Goal: Use online tool/utility

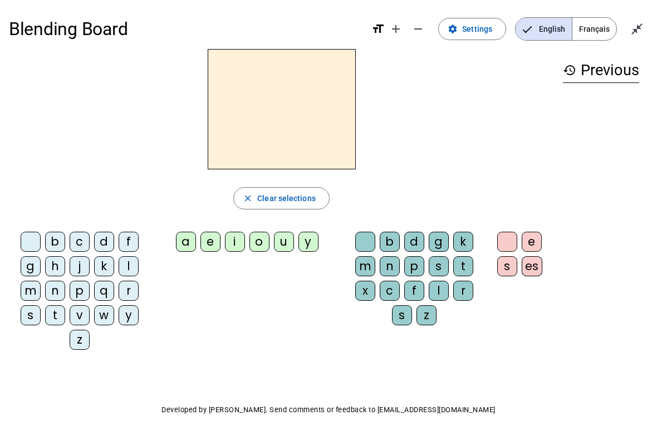
scroll to position [13, 0]
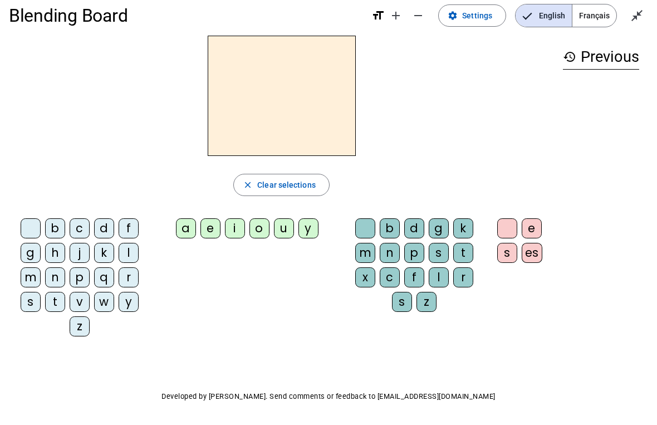
click at [60, 307] on div "t" at bounding box center [55, 302] width 20 height 20
click at [185, 237] on div "a" at bounding box center [186, 228] width 20 height 20
click at [411, 228] on div "d" at bounding box center [415, 228] width 20 height 20
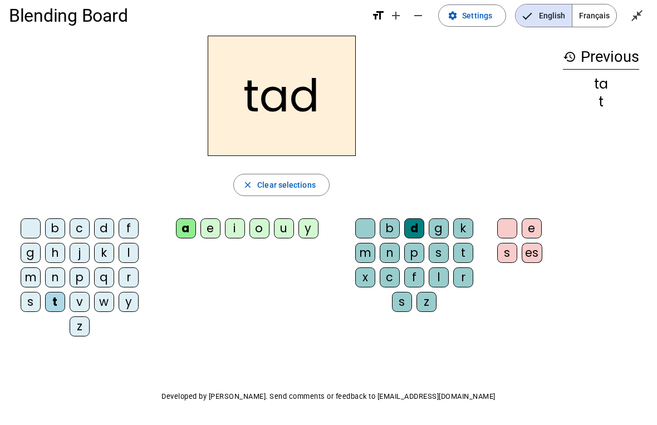
click at [388, 223] on div "b" at bounding box center [390, 228] width 20 height 20
click at [431, 309] on div "z" at bounding box center [427, 302] width 20 height 20
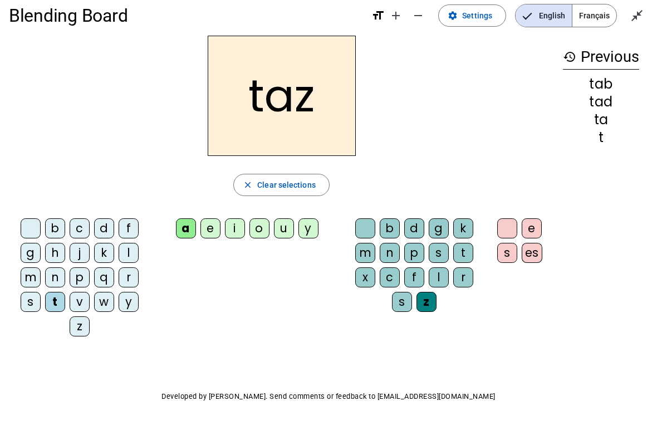
click at [407, 299] on div "s" at bounding box center [402, 302] width 20 height 20
click at [394, 278] on div "c" at bounding box center [390, 277] width 20 height 20
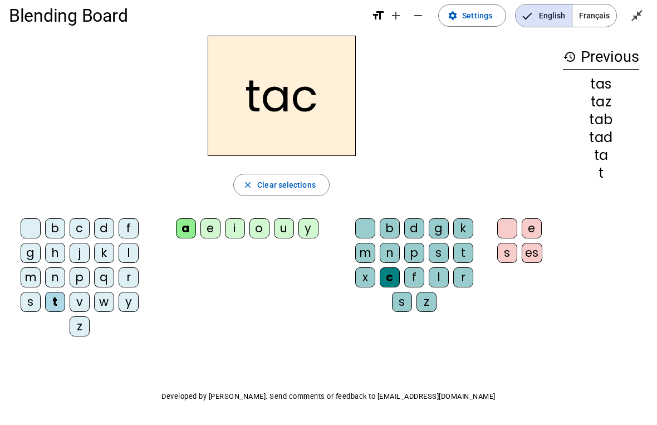
click at [374, 230] on div at bounding box center [365, 228] width 20 height 20
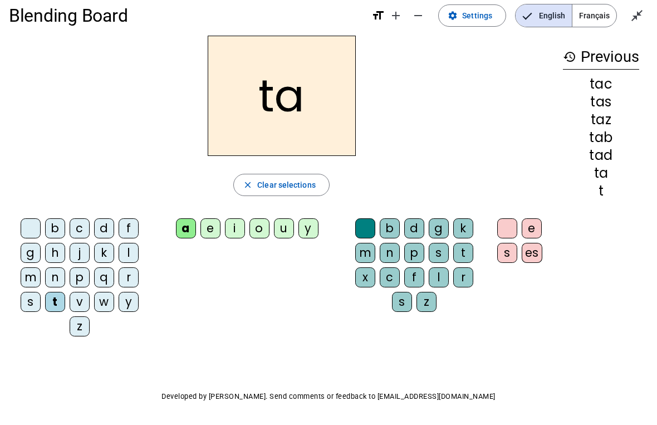
click at [213, 232] on div "e" at bounding box center [211, 228] width 20 height 20
click at [81, 257] on div "j" at bounding box center [80, 253] width 20 height 20
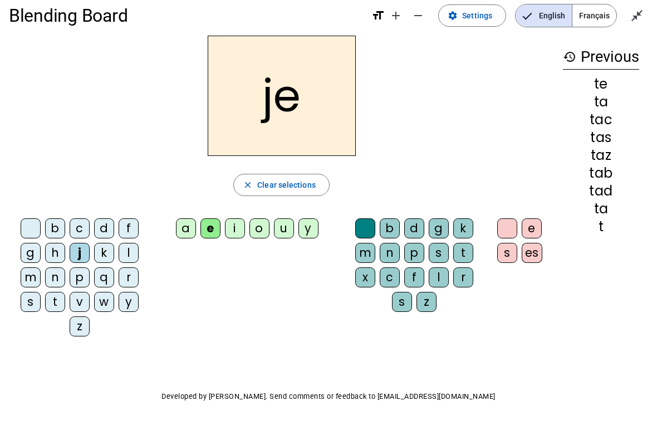
click at [85, 237] on div "c" at bounding box center [80, 228] width 20 height 20
click at [81, 224] on div "c" at bounding box center [80, 228] width 20 height 20
click at [99, 237] on div "d" at bounding box center [104, 228] width 20 height 20
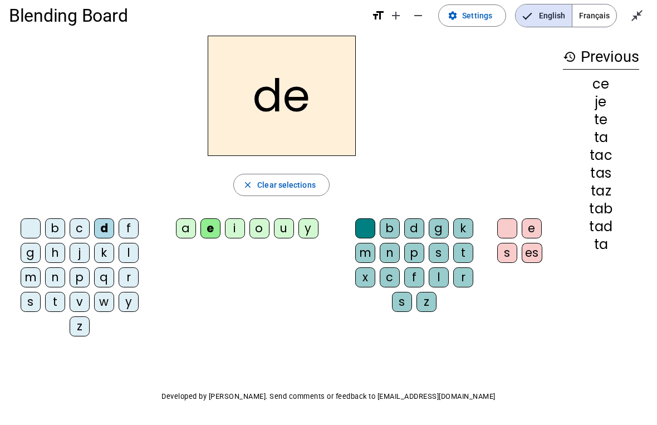
click at [25, 280] on div "m" at bounding box center [31, 277] width 20 height 20
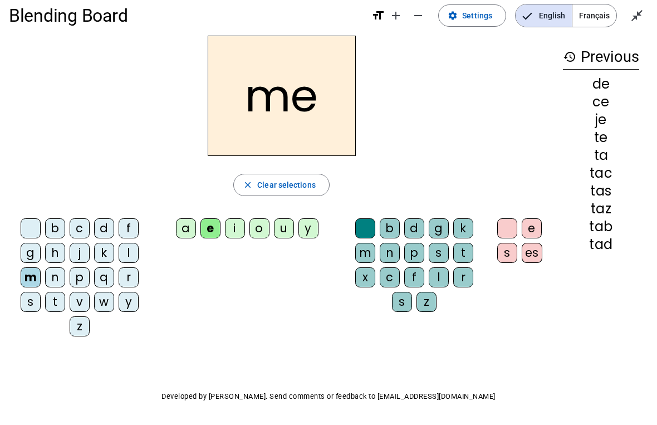
click at [186, 228] on div "a" at bounding box center [186, 228] width 20 height 20
click at [135, 256] on div "l" at bounding box center [129, 253] width 20 height 20
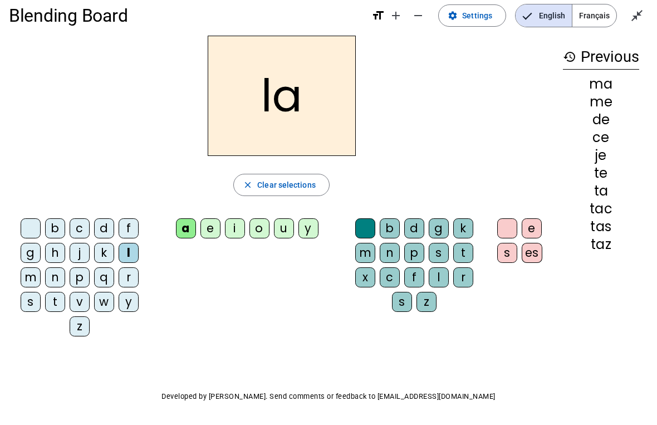
click at [393, 281] on div "c" at bounding box center [390, 277] width 20 height 20
